Goal: Navigation & Orientation: Find specific page/section

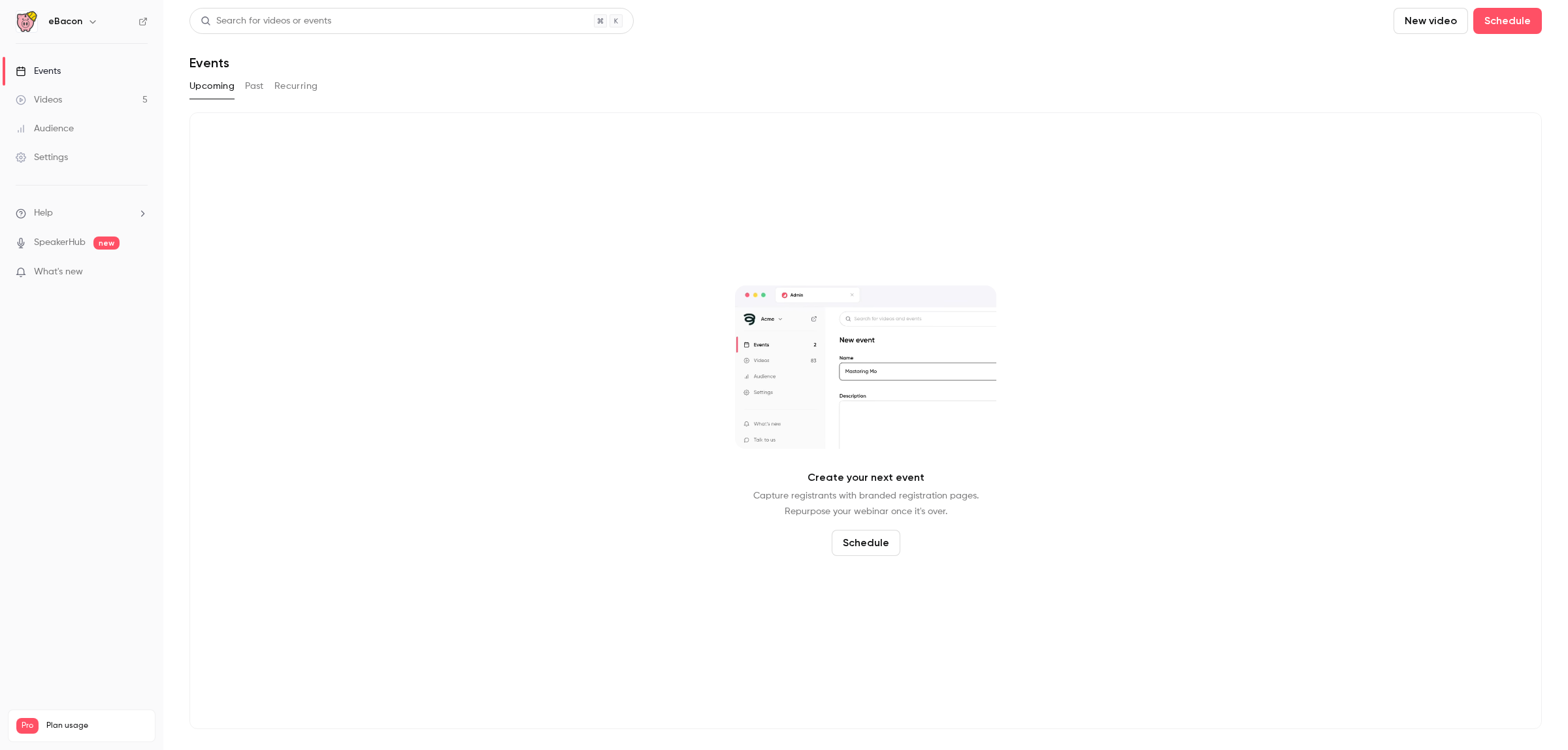
click at [46, 71] on div "Events" at bounding box center [38, 71] width 45 height 13
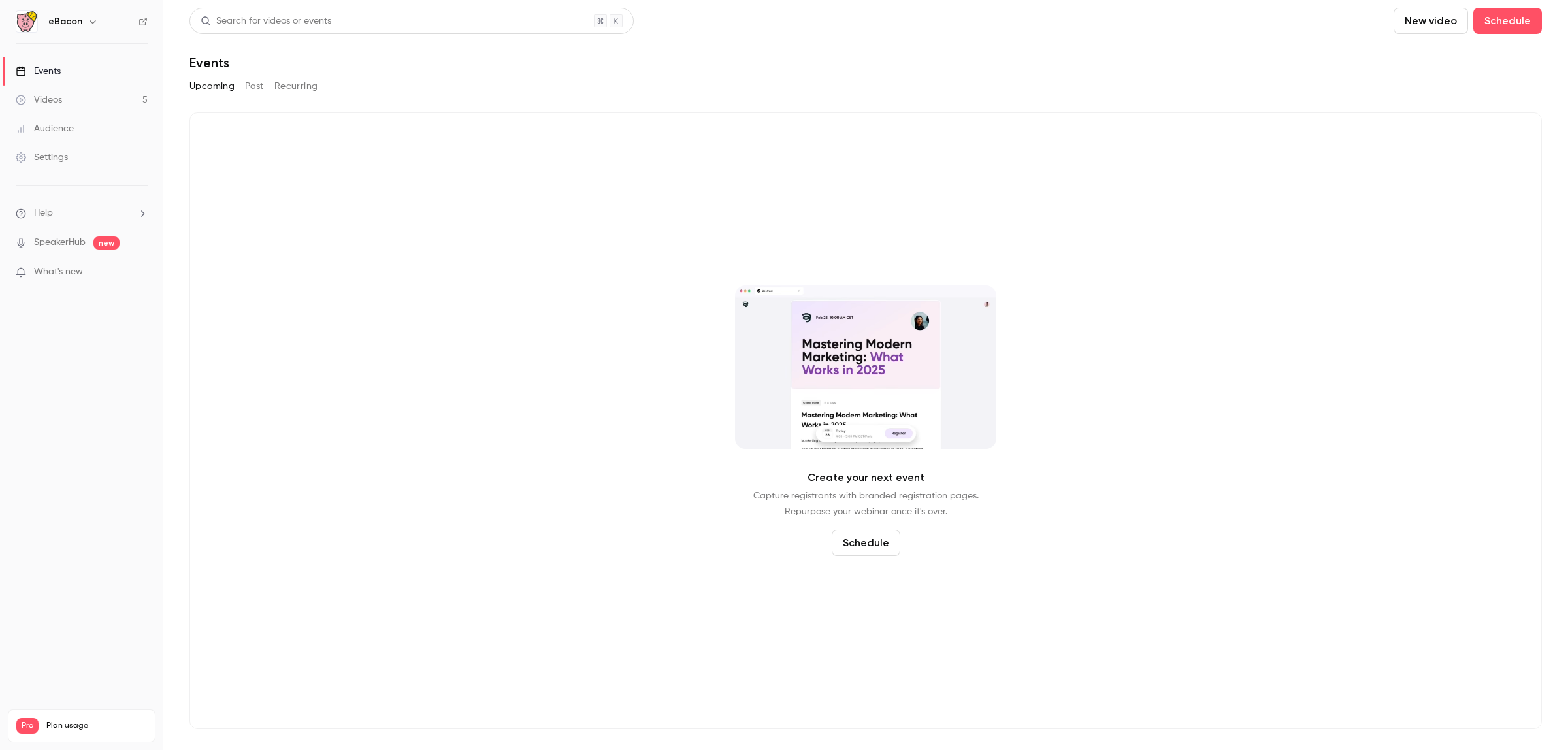
click at [50, 104] on div "Videos" at bounding box center [39, 100] width 46 height 13
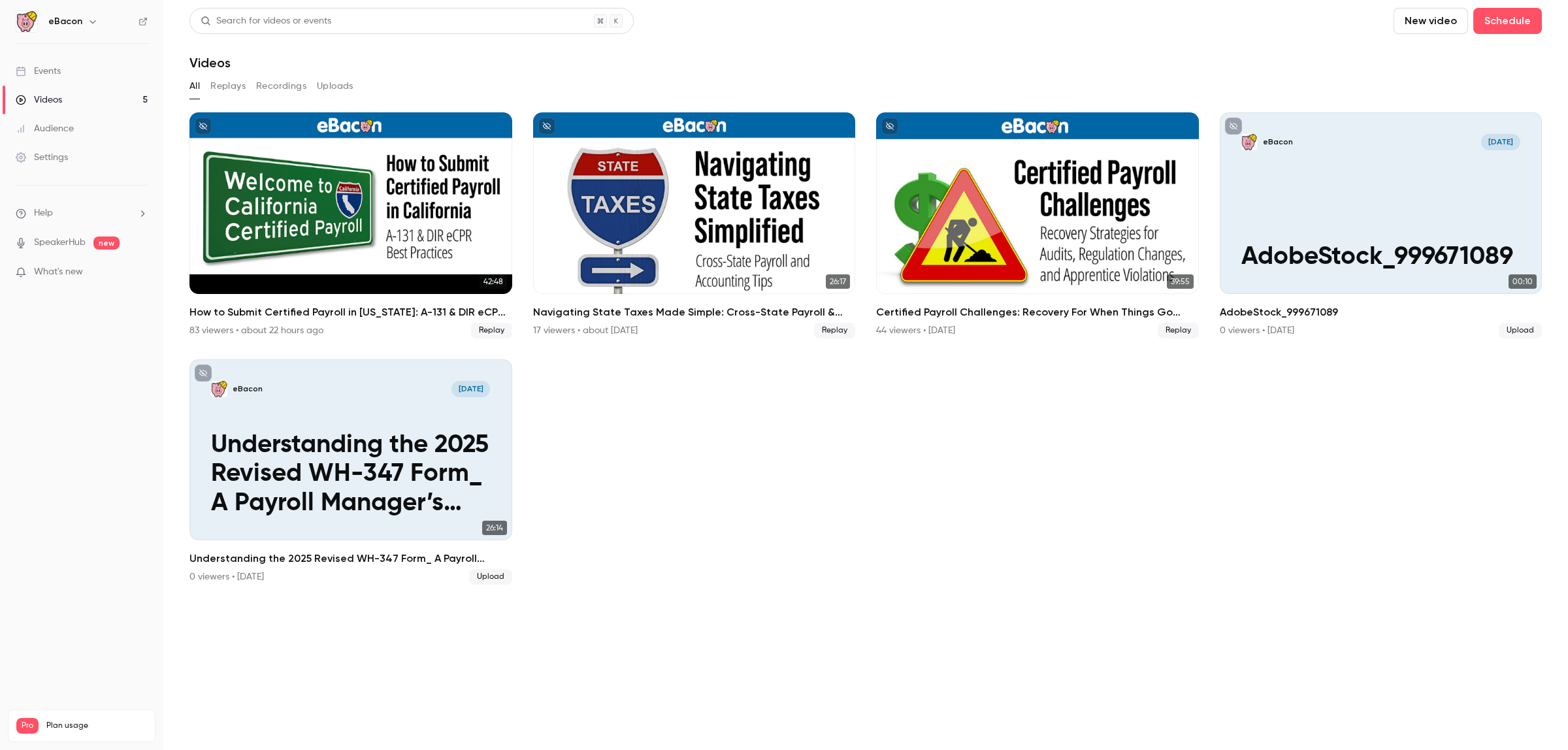
click at [71, 72] on link "Events" at bounding box center [82, 72] width 163 height 29
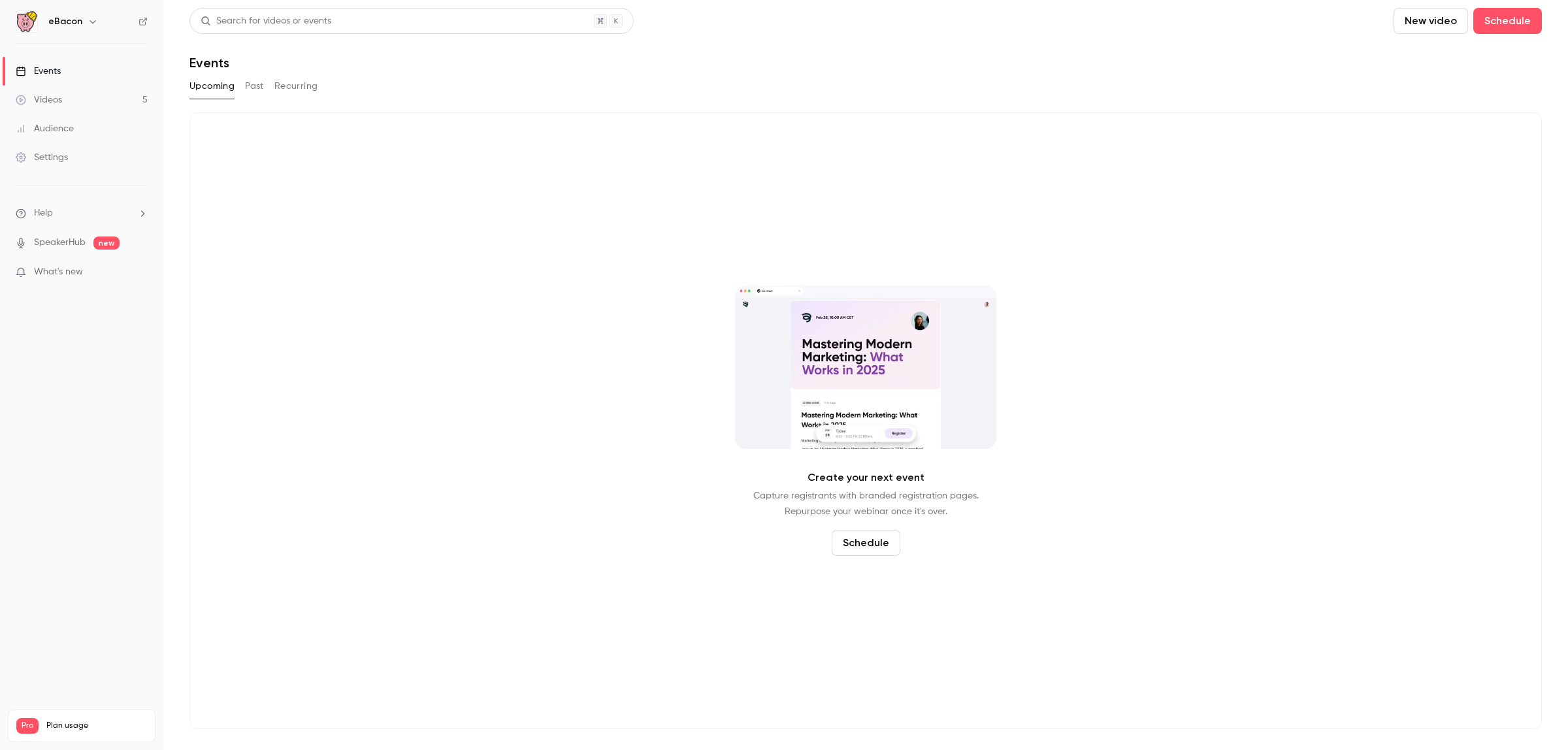
click at [250, 82] on button "Past" at bounding box center [254, 85] width 19 height 21
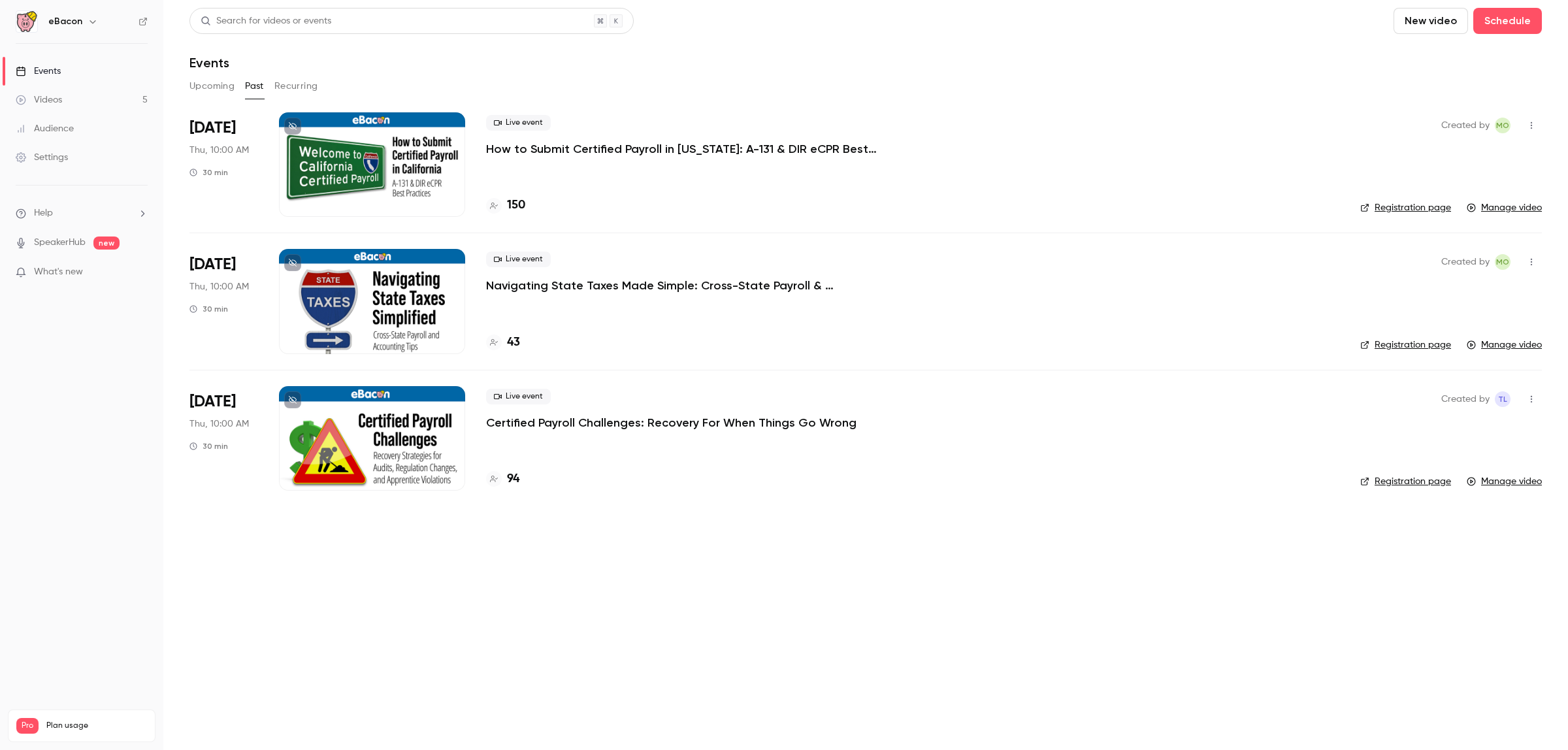
click at [1409, 201] on link "Registration page" at bounding box center [1405, 207] width 91 height 13
